Goal: Task Accomplishment & Management: Manage account settings

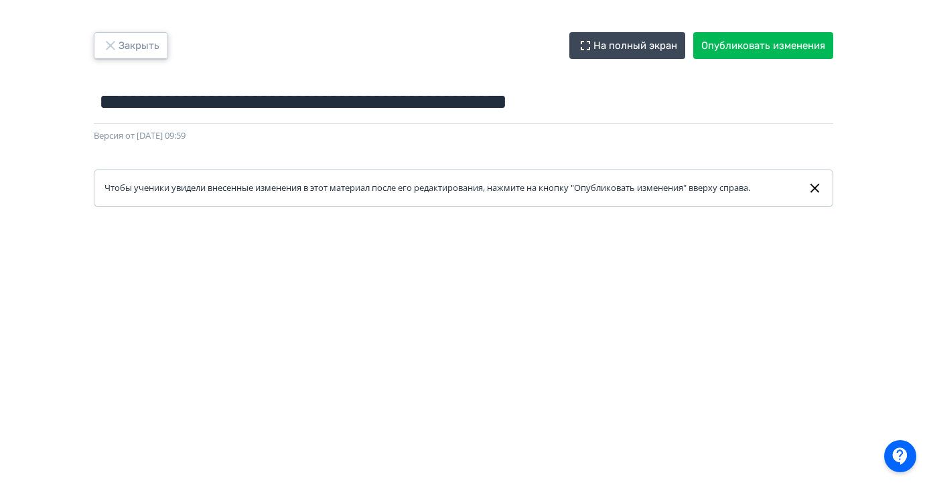
click at [137, 54] on button "Закрыть" at bounding box center [131, 45] width 74 height 27
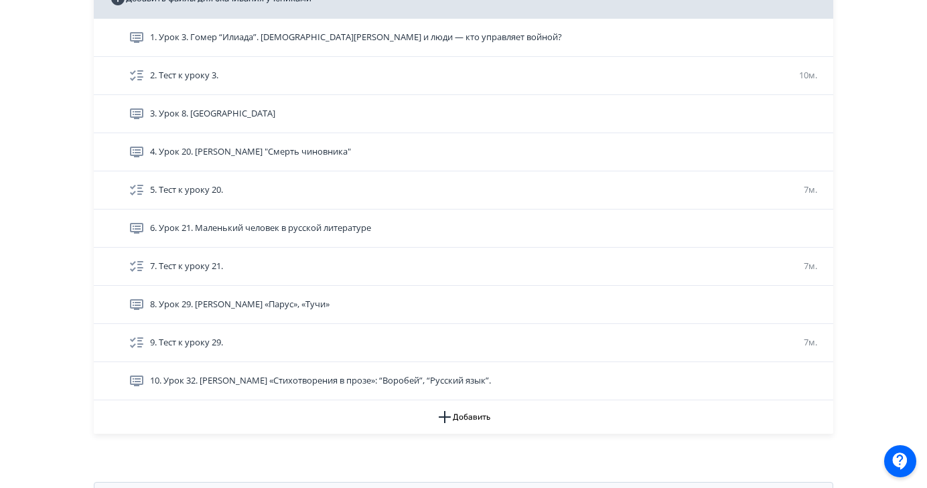
scroll to position [352, 0]
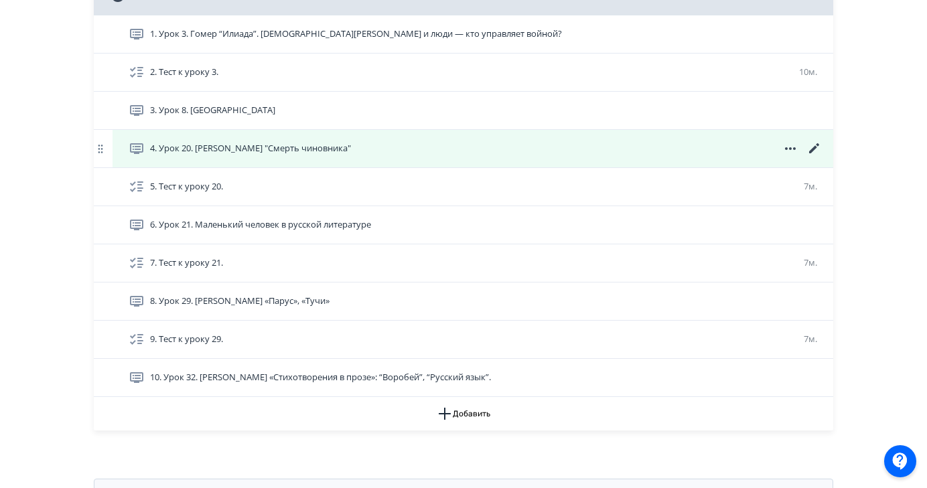
click at [815, 148] on icon at bounding box center [814, 148] width 10 height 10
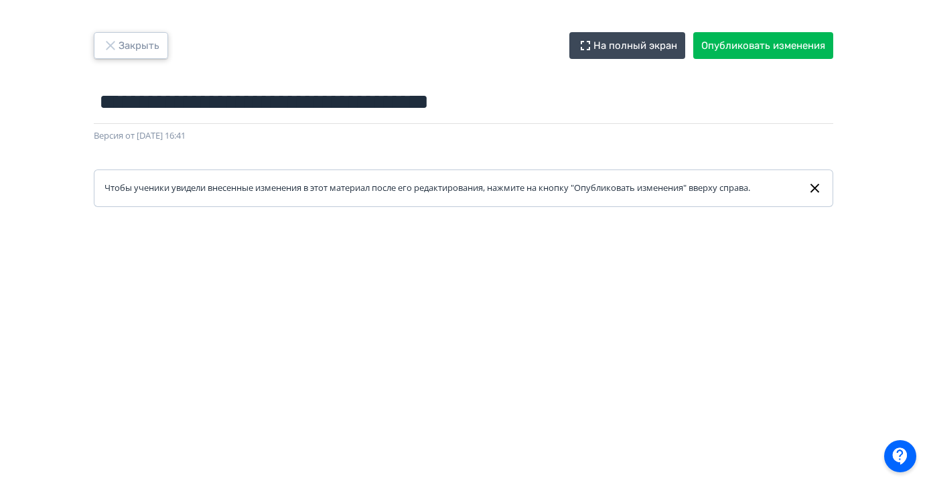
click at [140, 52] on button "Закрыть" at bounding box center [131, 45] width 74 height 27
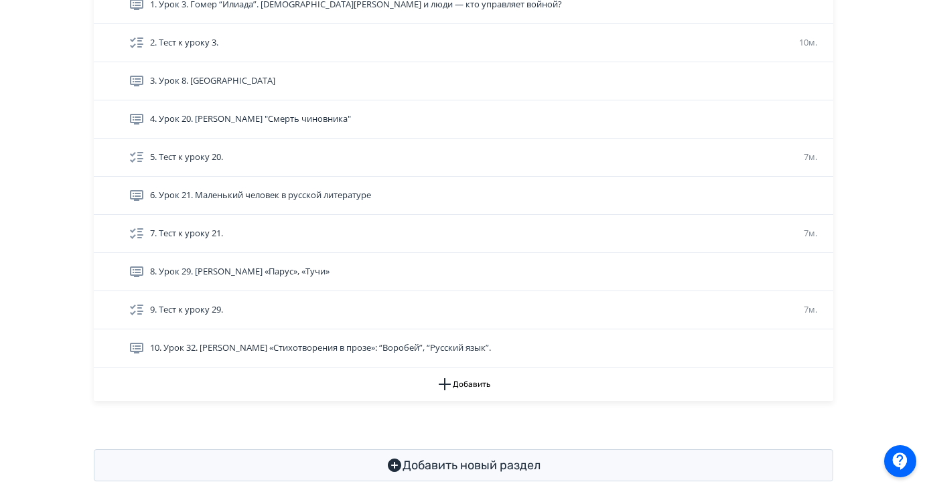
scroll to position [407, 0]
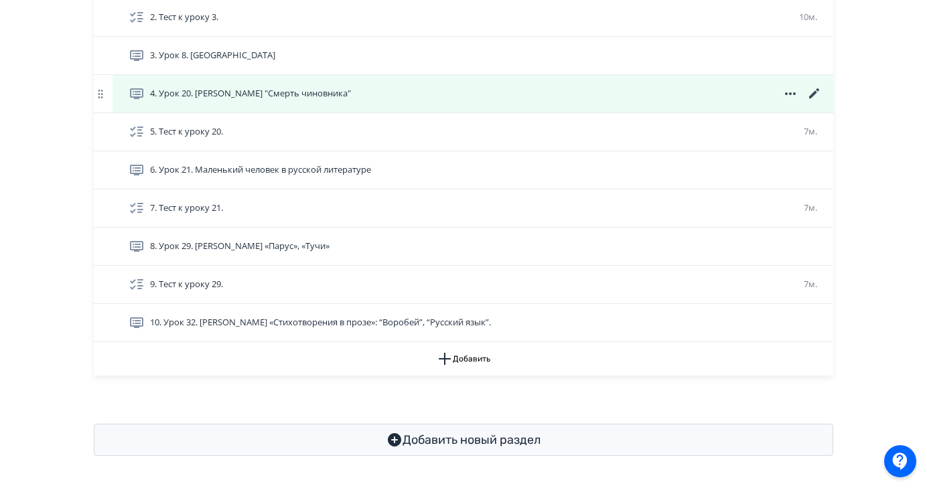
click at [813, 95] on icon at bounding box center [814, 93] width 10 height 10
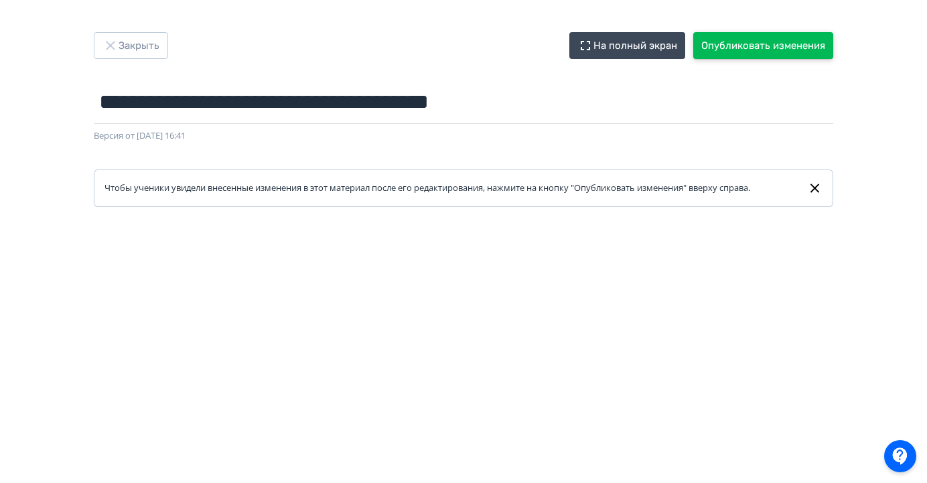
click at [776, 46] on button "Опубликовать изменения" at bounding box center [763, 45] width 140 height 27
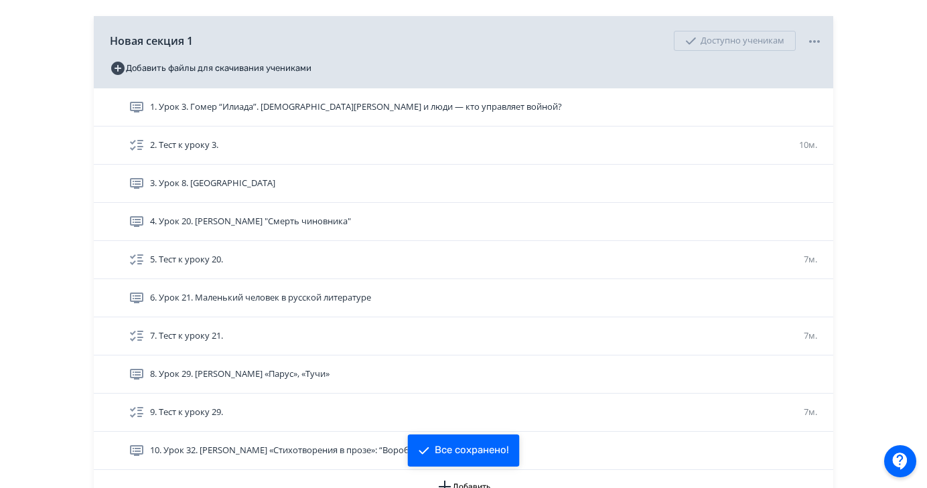
scroll to position [283, 0]
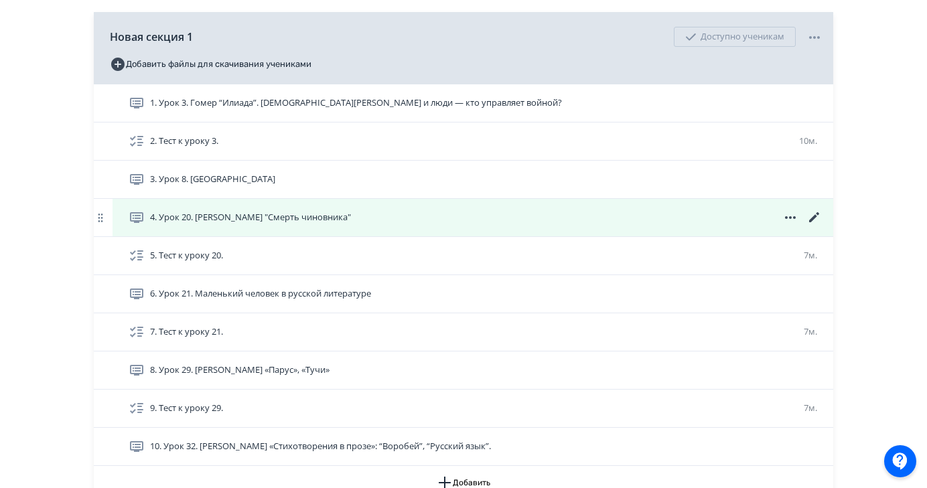
click at [813, 216] on icon at bounding box center [814, 217] width 10 height 10
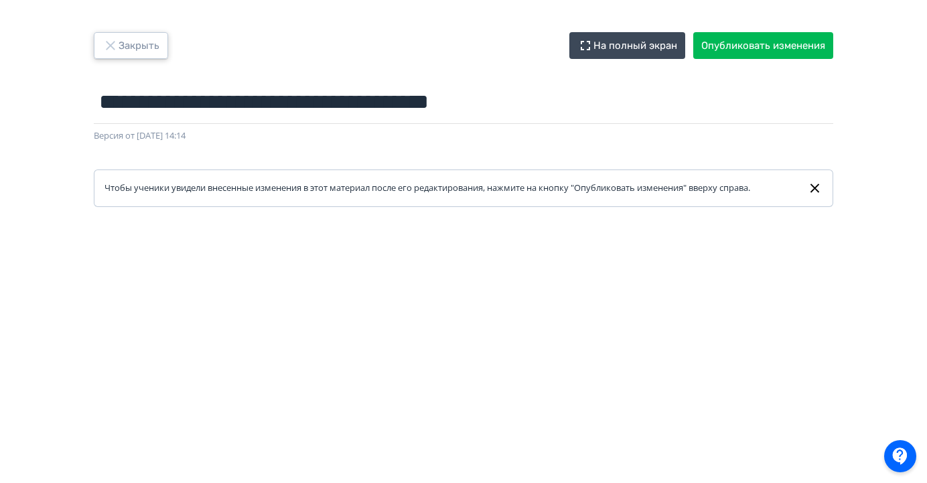
click at [155, 48] on button "Закрыть" at bounding box center [131, 45] width 74 height 27
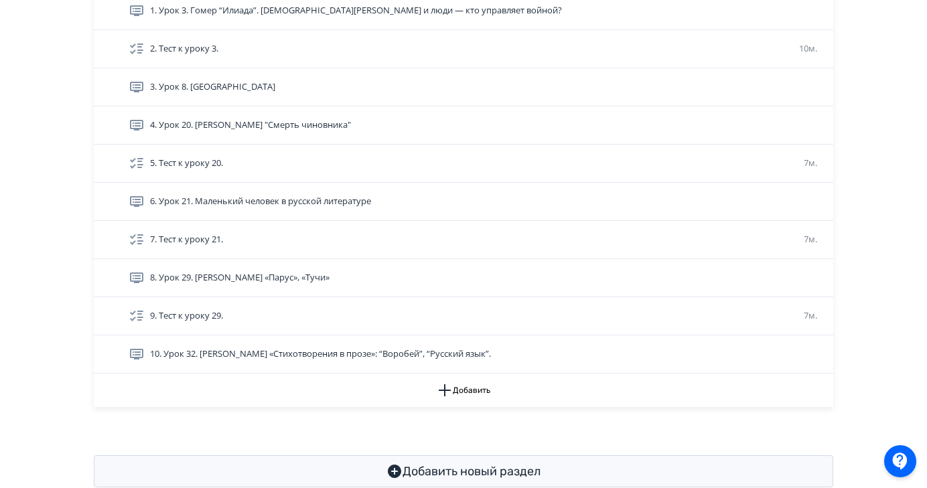
scroll to position [378, 0]
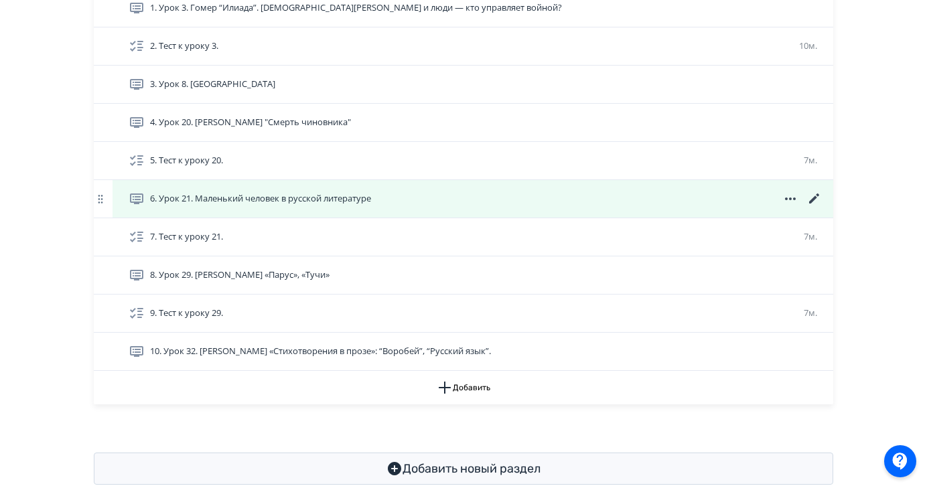
click at [815, 198] on icon at bounding box center [814, 199] width 10 height 10
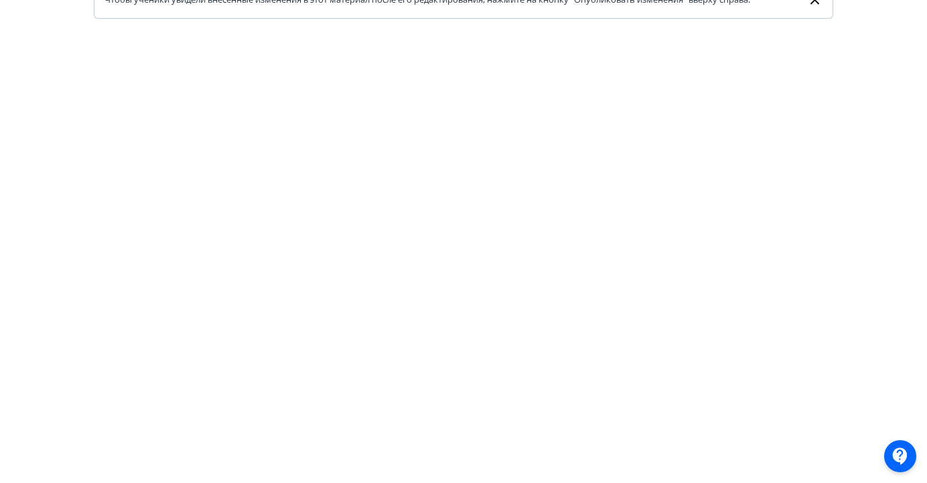
scroll to position [179, 0]
